Goal: Find specific page/section: Find specific page/section

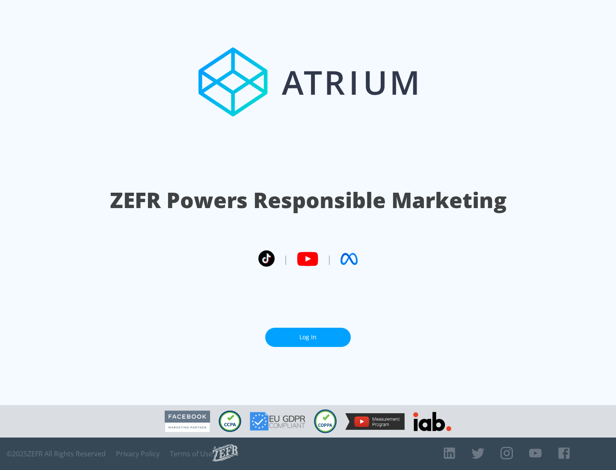
click at [308, 337] on link "Log In" at bounding box center [308, 337] width 86 height 19
